Goal: Navigation & Orientation: Find specific page/section

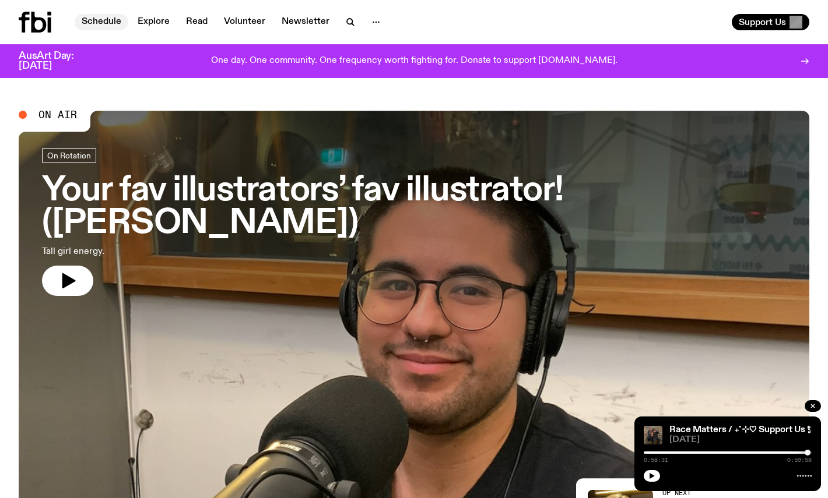
click at [97, 21] on link "Schedule" at bounding box center [102, 22] width 54 height 16
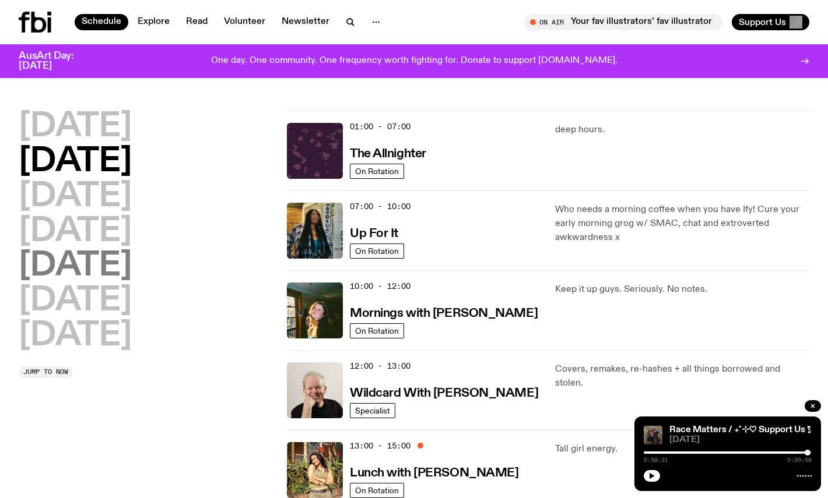
click at [69, 273] on h2 "[DATE]" at bounding box center [75, 266] width 113 height 33
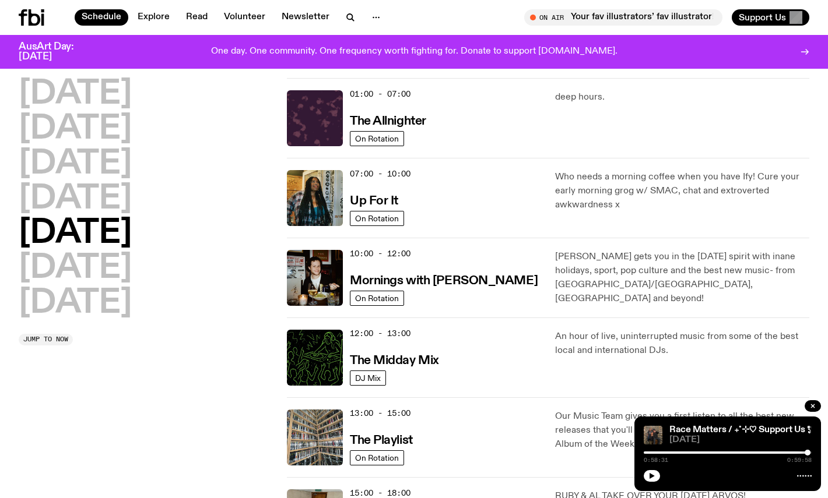
scroll to position [33, 0]
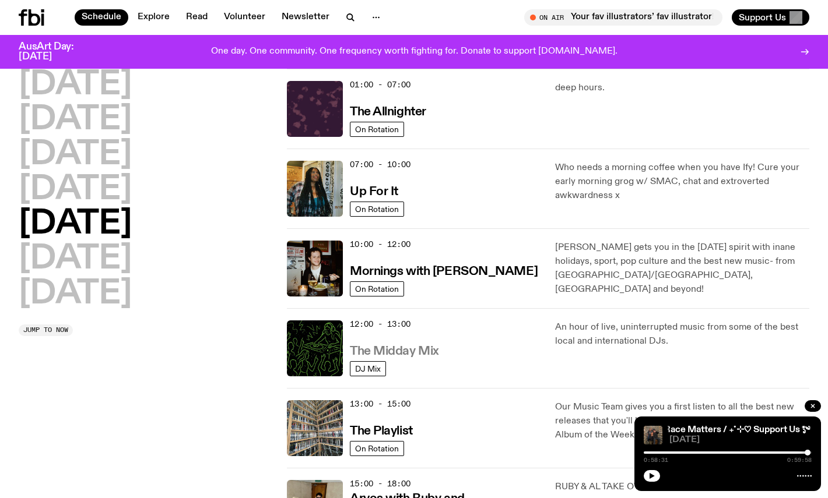
click at [425, 353] on h3 "The Midday Mix" at bounding box center [394, 352] width 89 height 12
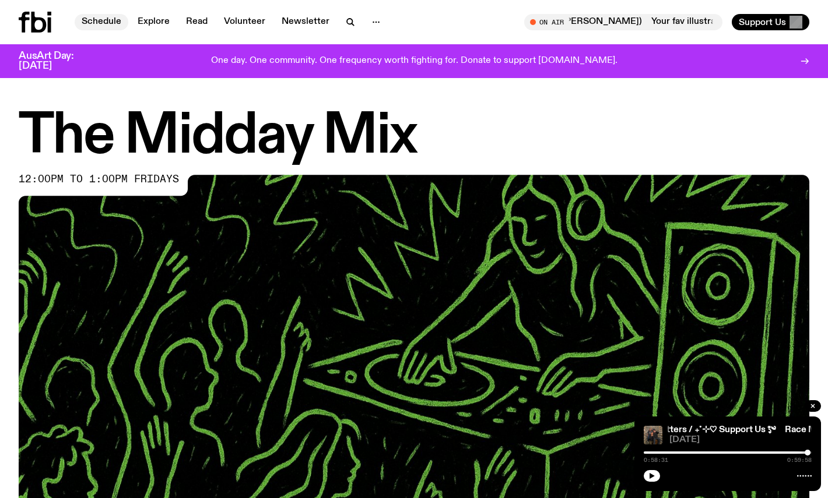
click at [100, 17] on link "Schedule" at bounding box center [102, 22] width 54 height 16
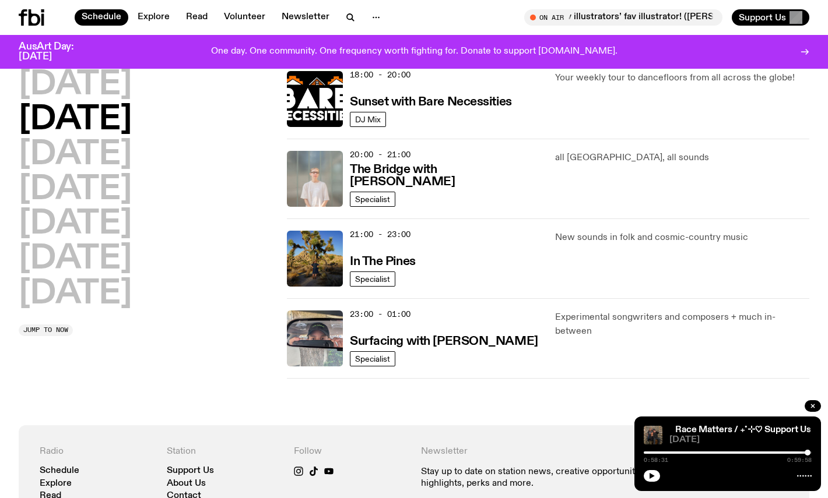
scroll to position [522, 0]
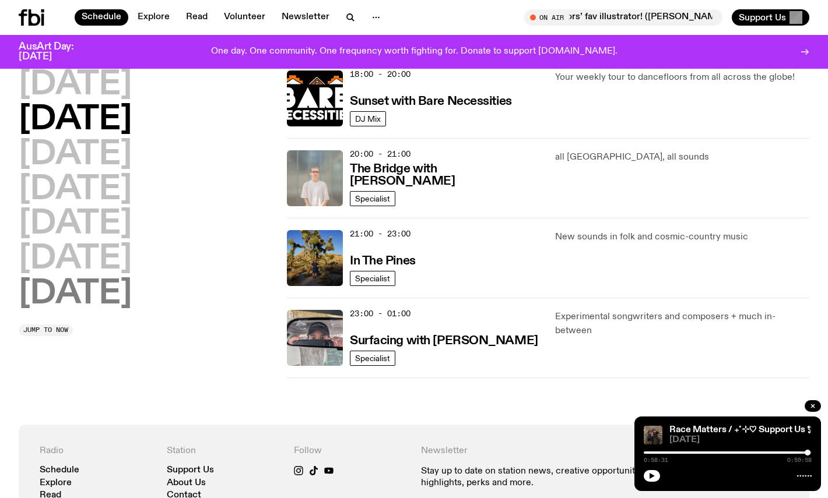
click at [77, 299] on h2 "[DATE]" at bounding box center [75, 294] width 113 height 33
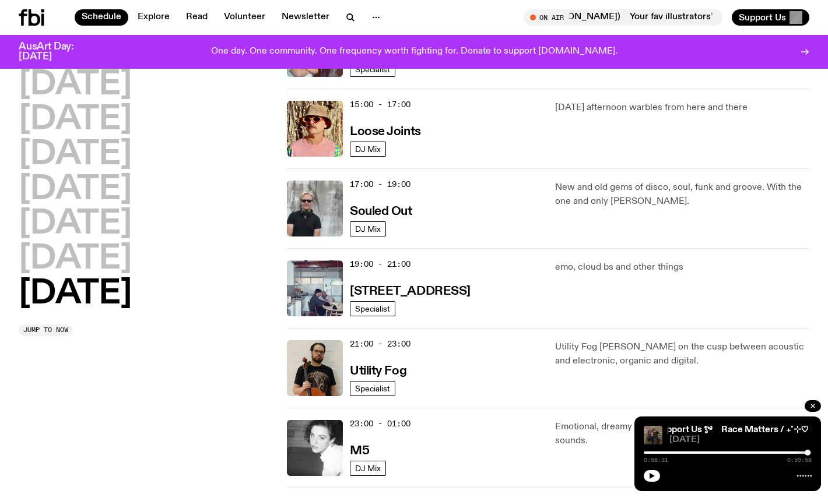
scroll to position [645, 0]
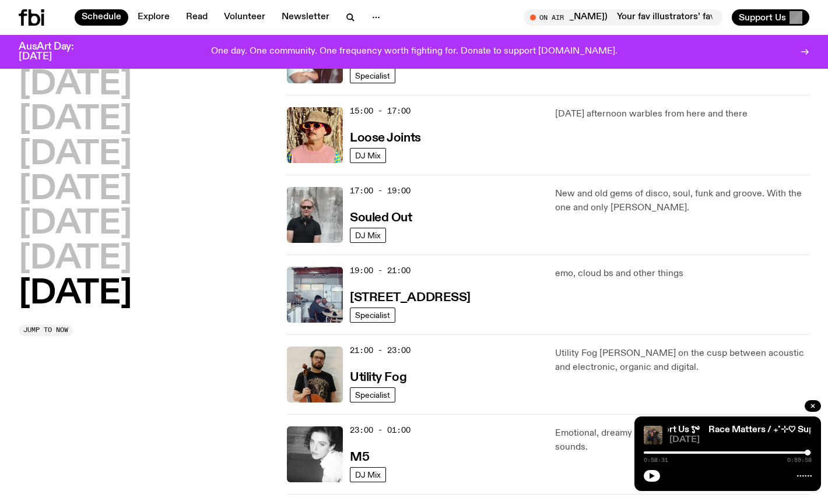
click at [26, 22] on icon at bounding box center [32, 17] width 26 height 16
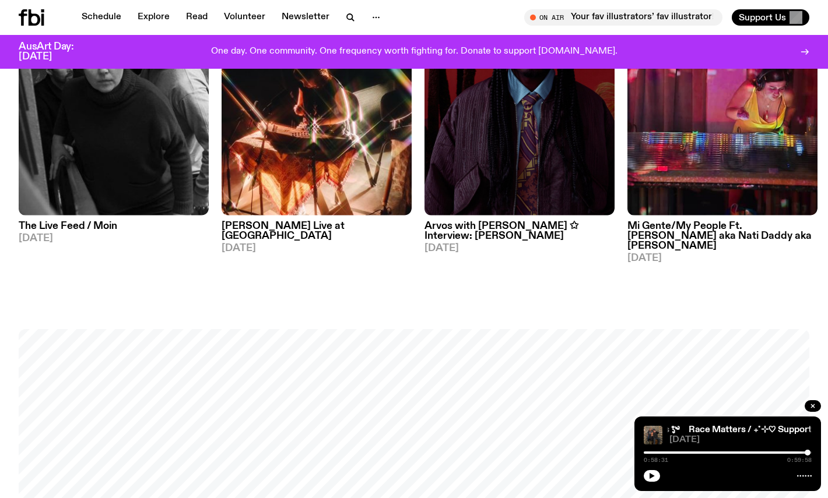
scroll to position [525, 0]
